Goal: Find specific page/section: Find specific page/section

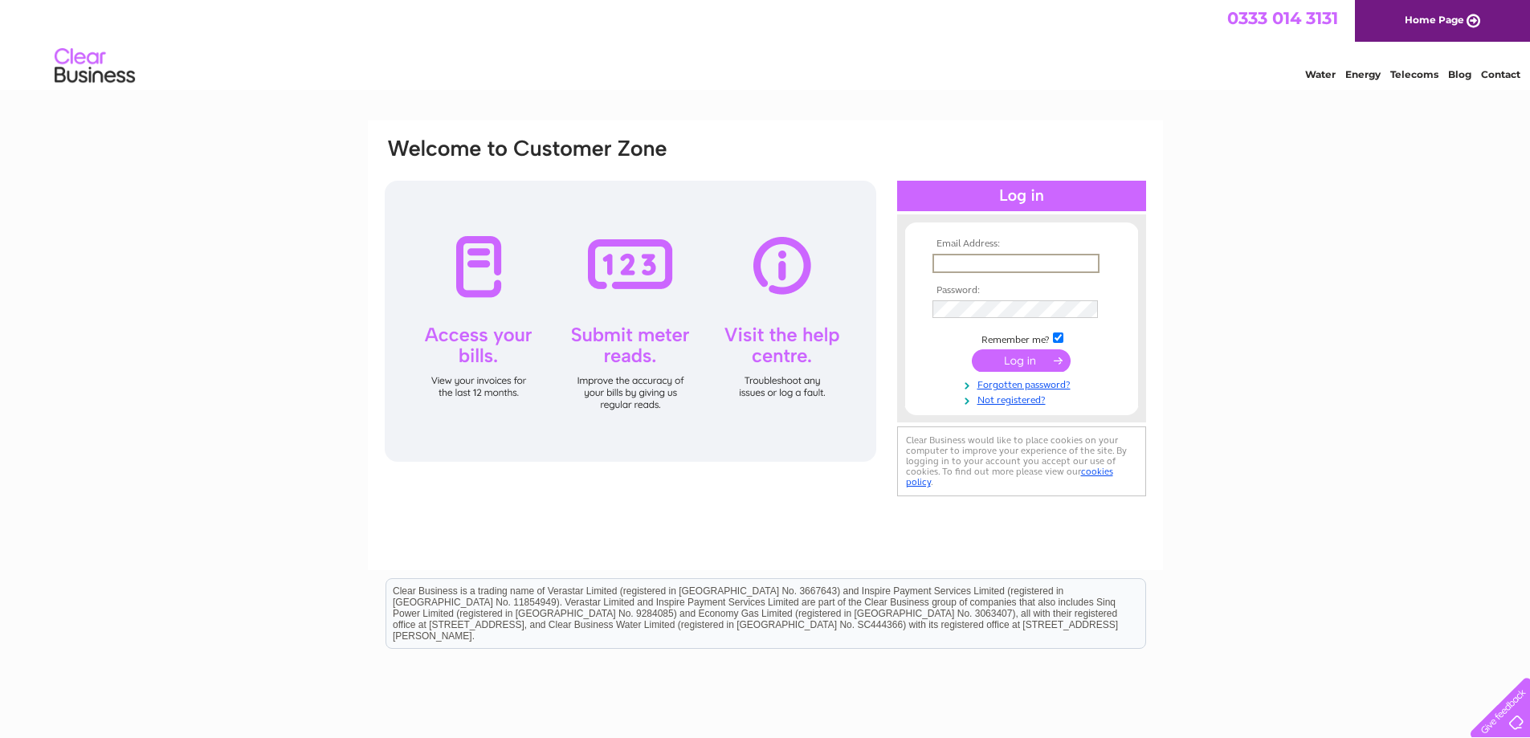
click at [953, 264] on input "text" at bounding box center [1016, 263] width 167 height 19
type input "lynne.richardson@arcfleetservices.co.uk"
click at [972, 349] on input "submit" at bounding box center [1021, 360] width 99 height 22
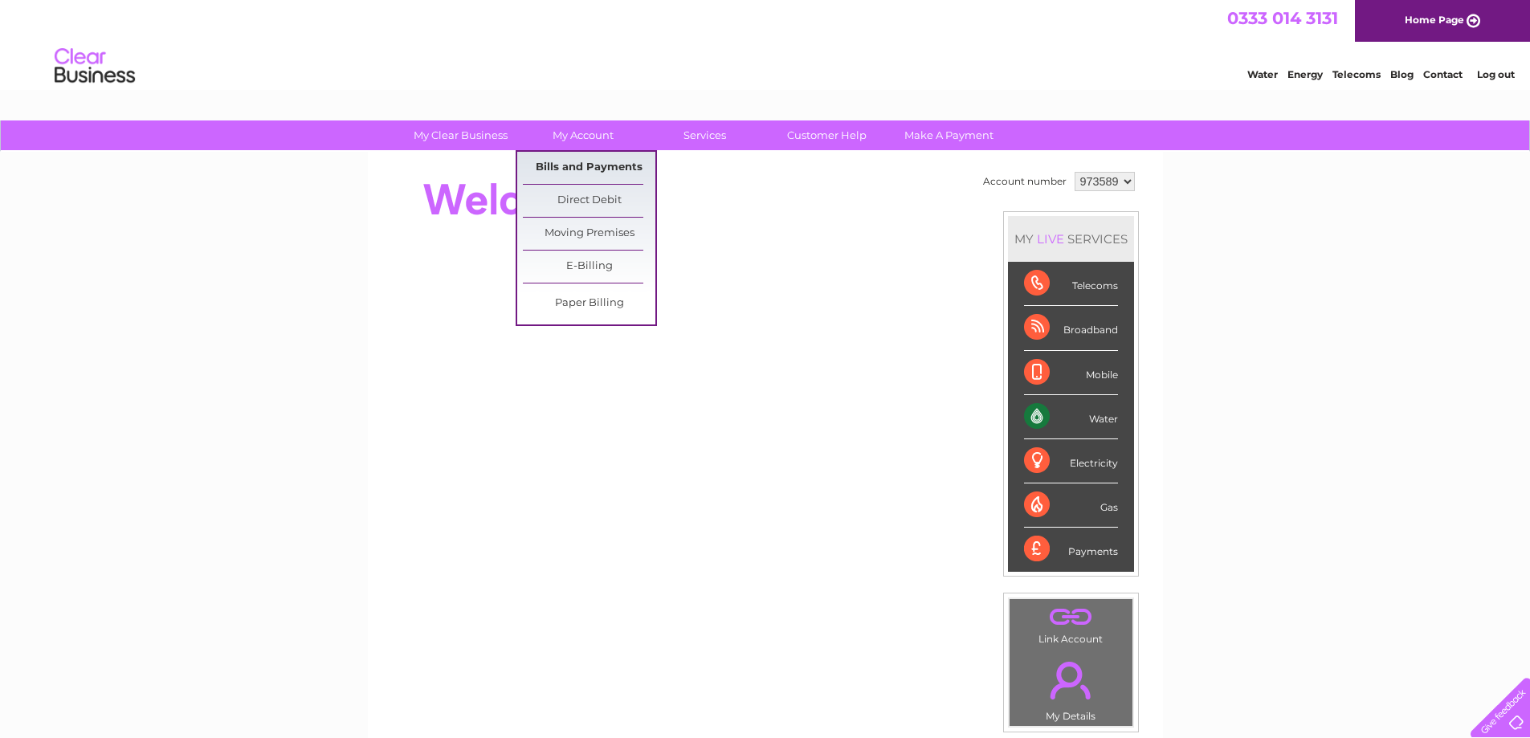
click at [597, 170] on link "Bills and Payments" at bounding box center [589, 168] width 133 height 32
click at [575, 165] on link "Bills and Payments" at bounding box center [589, 168] width 133 height 32
click at [575, 157] on link "Bills and Payments" at bounding box center [589, 168] width 133 height 32
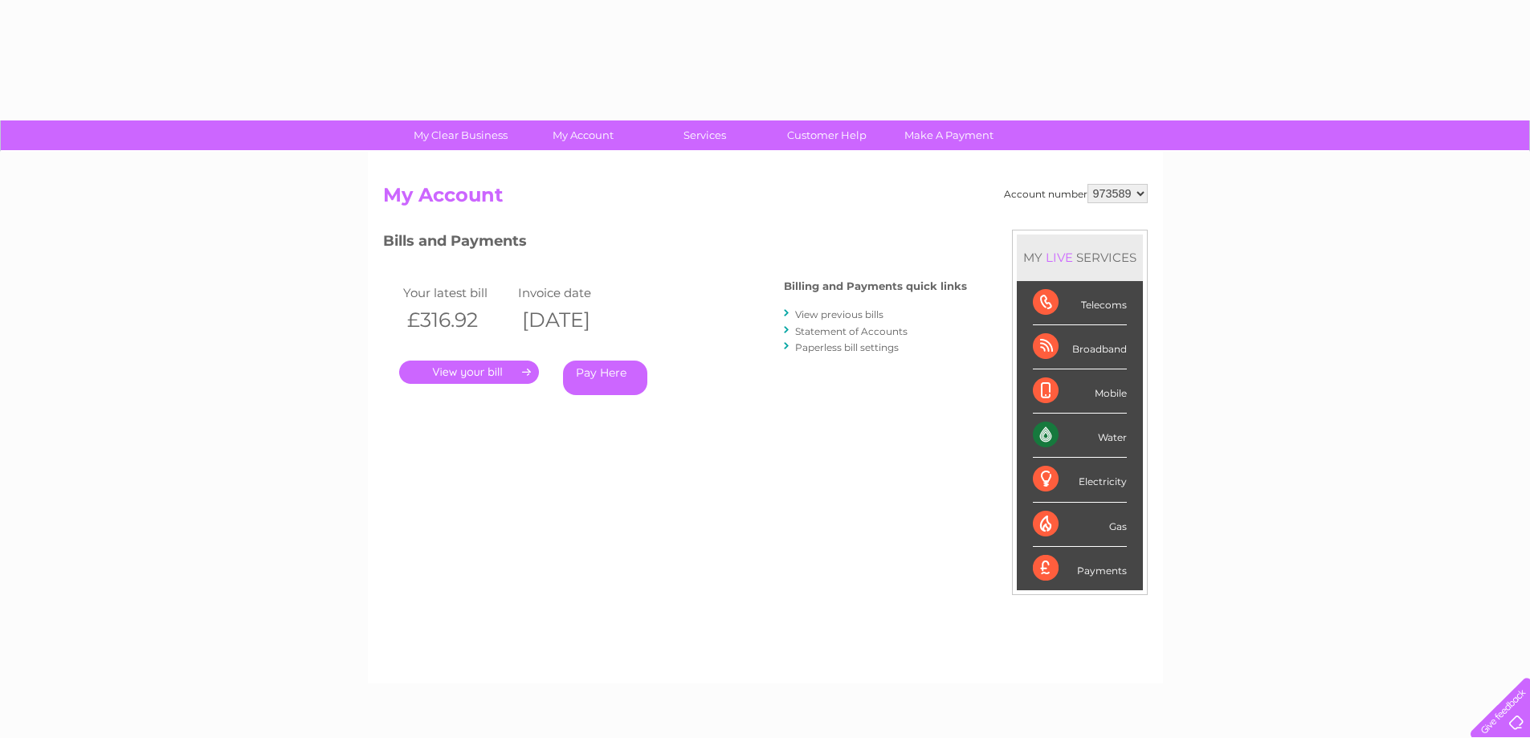
click at [472, 374] on link "." at bounding box center [469, 372] width 140 height 23
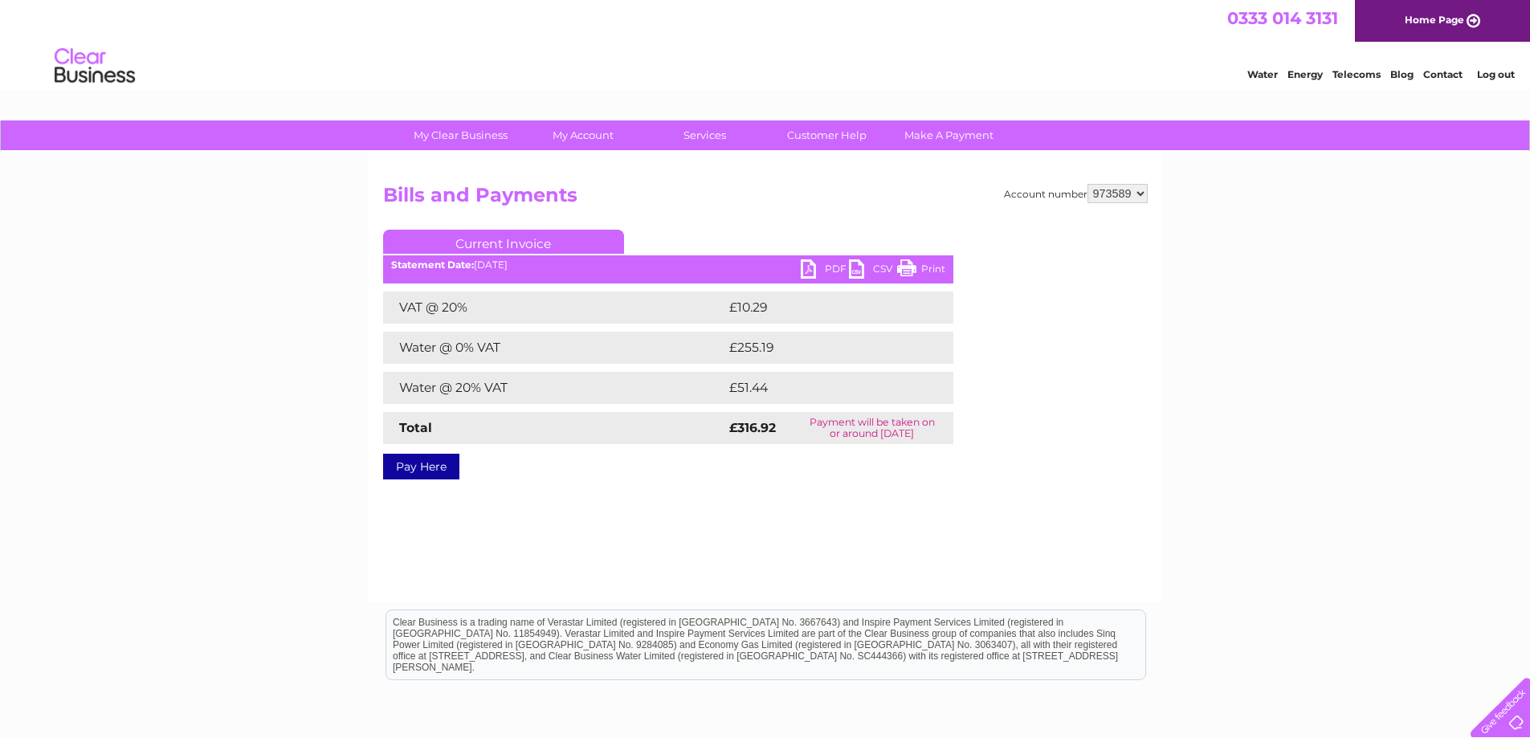
click at [805, 264] on link "PDF" at bounding box center [825, 271] width 48 height 23
